Goal: Transaction & Acquisition: Obtain resource

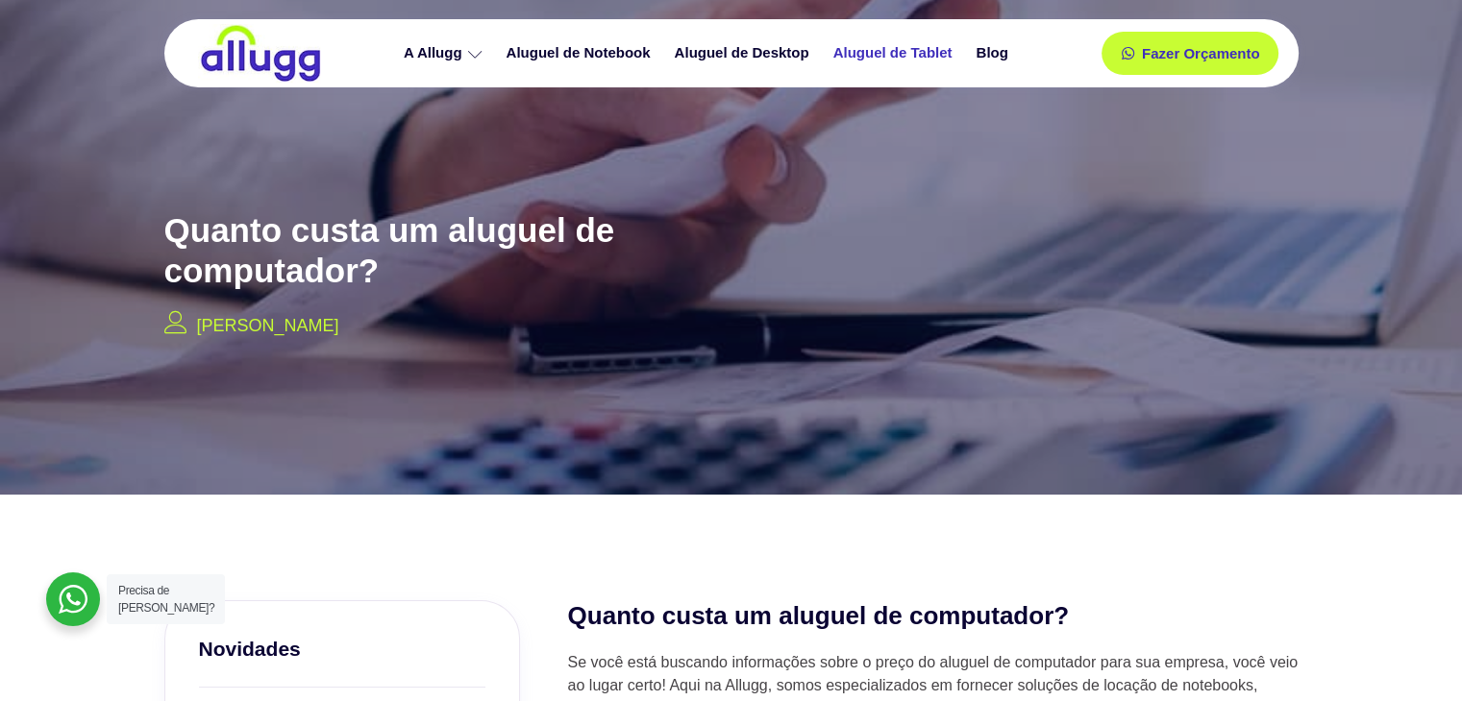
click at [900, 51] on link "Aluguel de Tablet" at bounding box center [895, 54] width 143 height 34
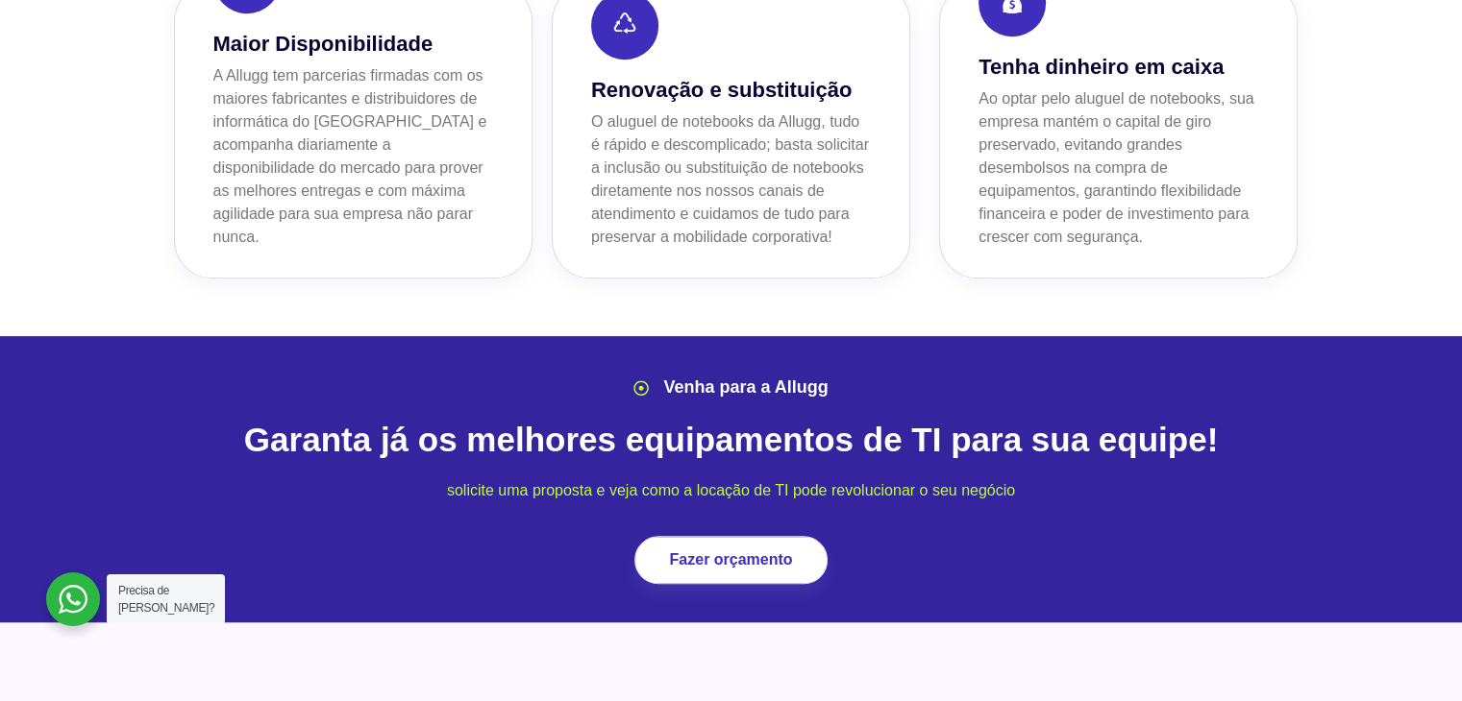
scroll to position [1980, 0]
click at [730, 538] on link "Fazer orçamento" at bounding box center [730, 559] width 173 height 43
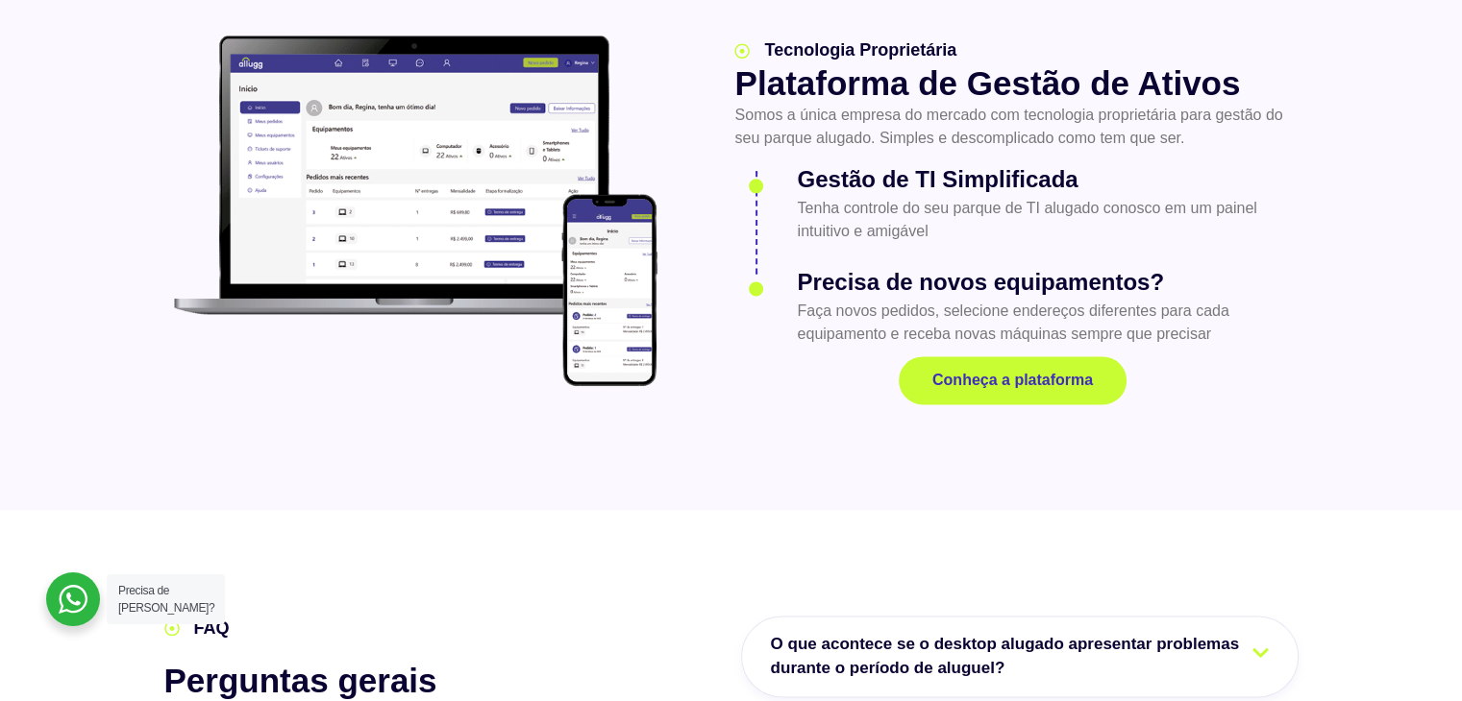
scroll to position [2228, 0]
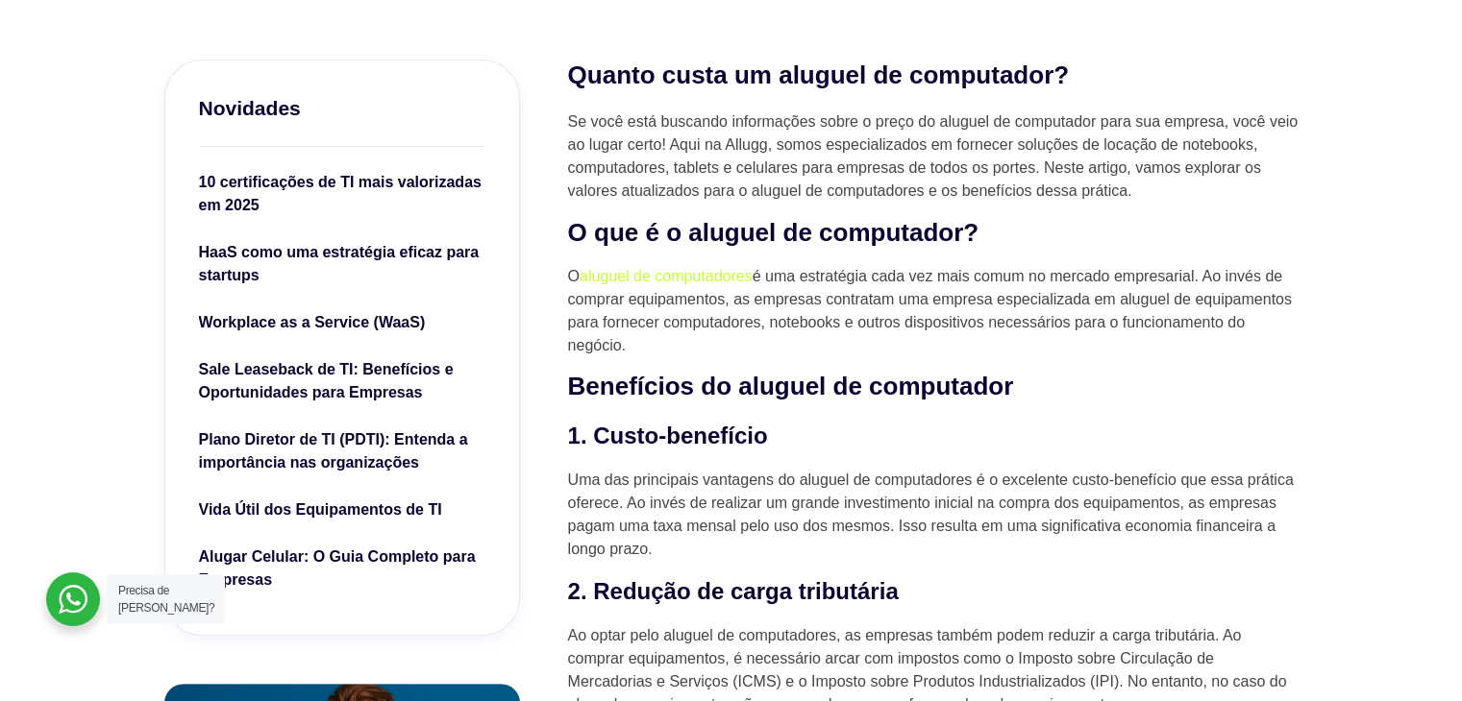
scroll to position [542, 0]
click at [787, 125] on p "Se você está buscando informações sobre o preço do aluguel de computador para s…" at bounding box center [933, 156] width 730 height 92
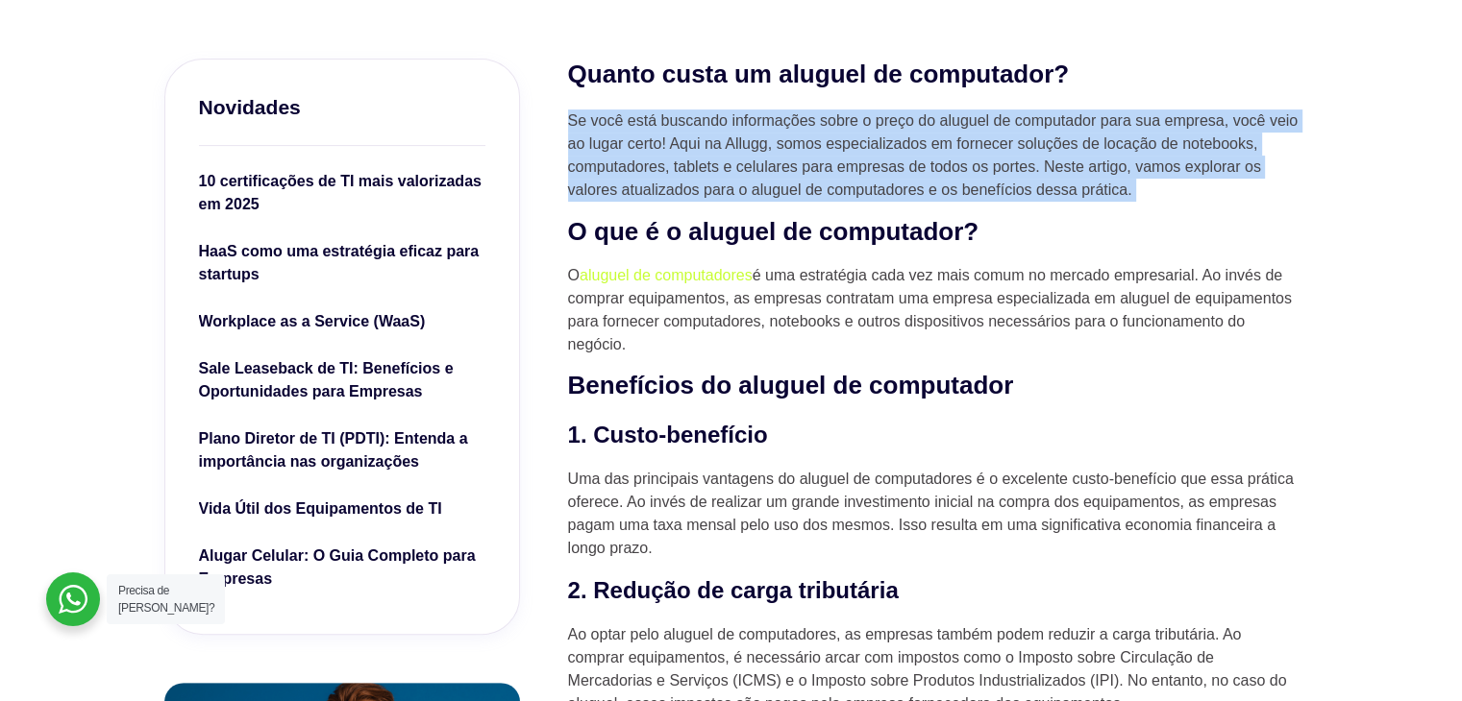
click at [787, 125] on p "Se você está buscando informações sobre o preço do aluguel de computador para s…" at bounding box center [933, 156] width 730 height 92
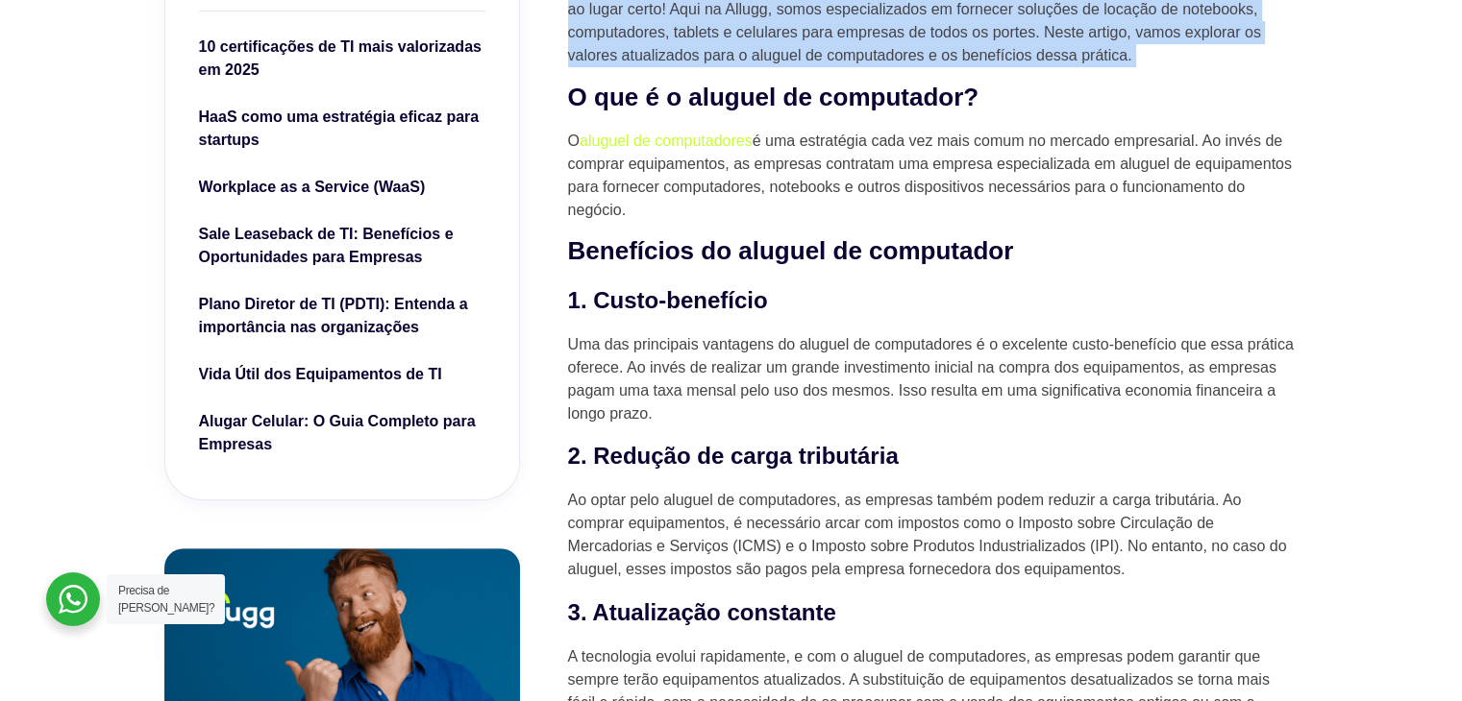
scroll to position [656, 0]
